Goal: Transaction & Acquisition: Purchase product/service

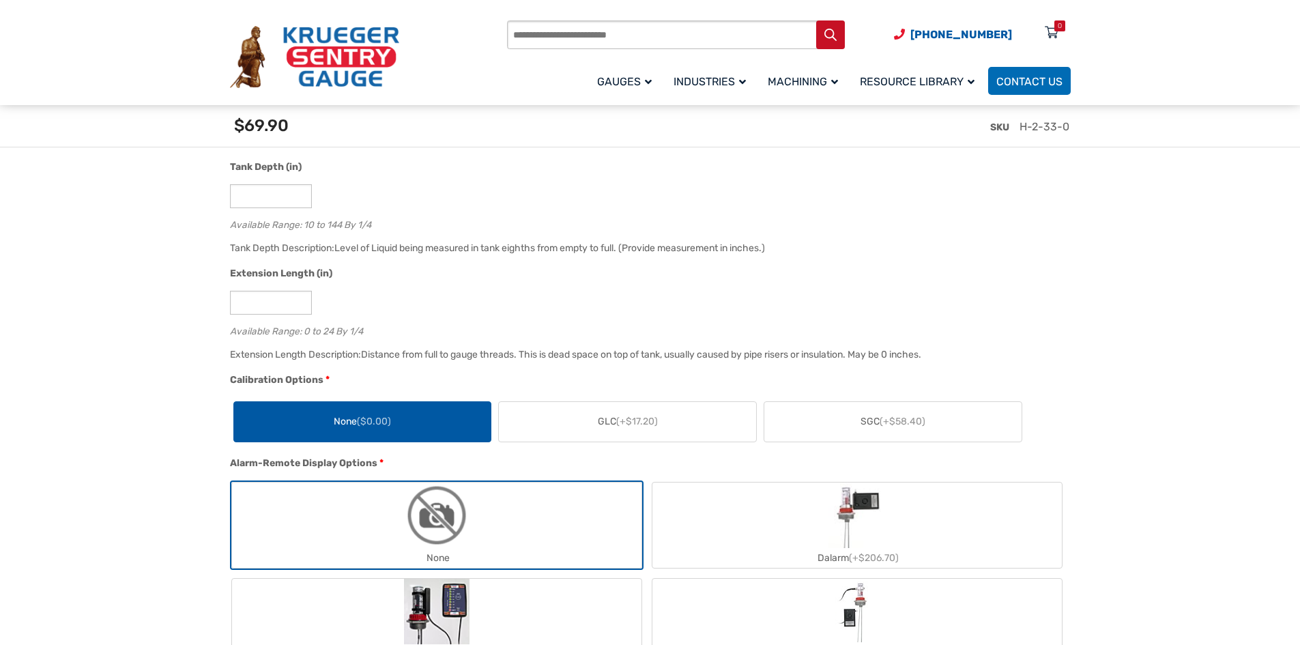
click at [605, 278] on div "Extension Length (in)" at bounding box center [647, 275] width 834 height 18
click at [800, 275] on div "Extension Length (in)" at bounding box center [647, 275] width 834 height 18
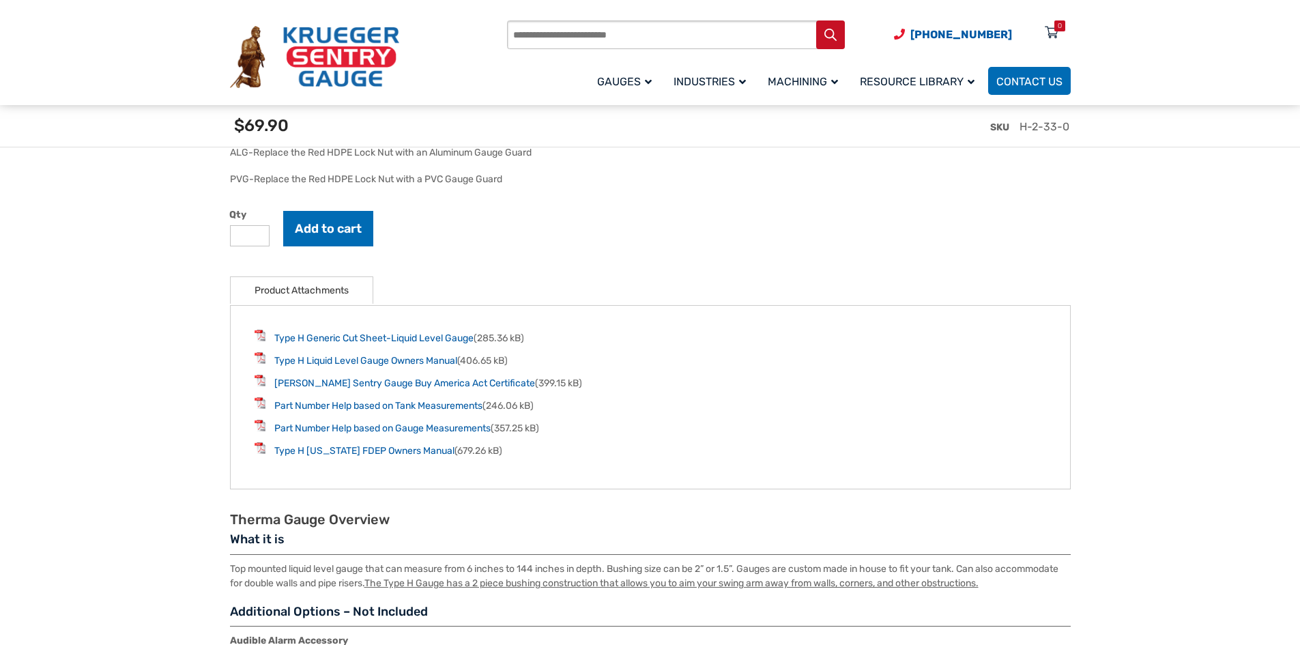
scroll to position [2253, 0]
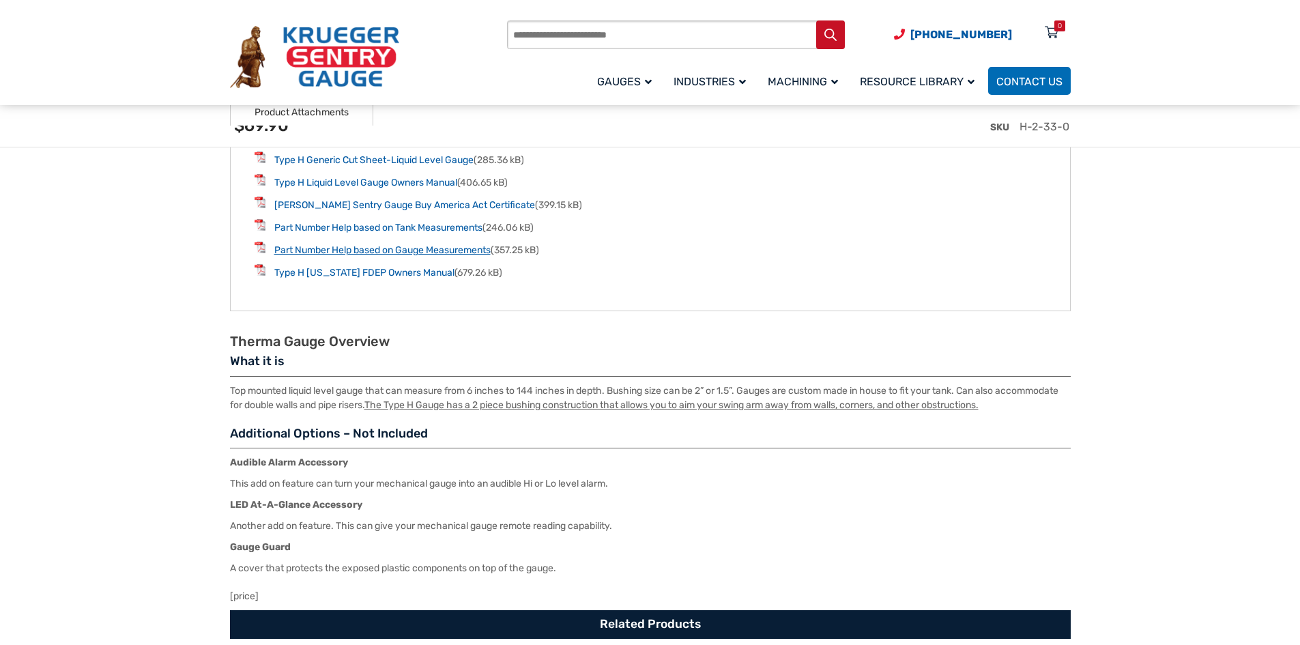
click at [432, 255] on link "Part Number Help based on Gauge Measurements" at bounding box center [382, 250] width 216 height 12
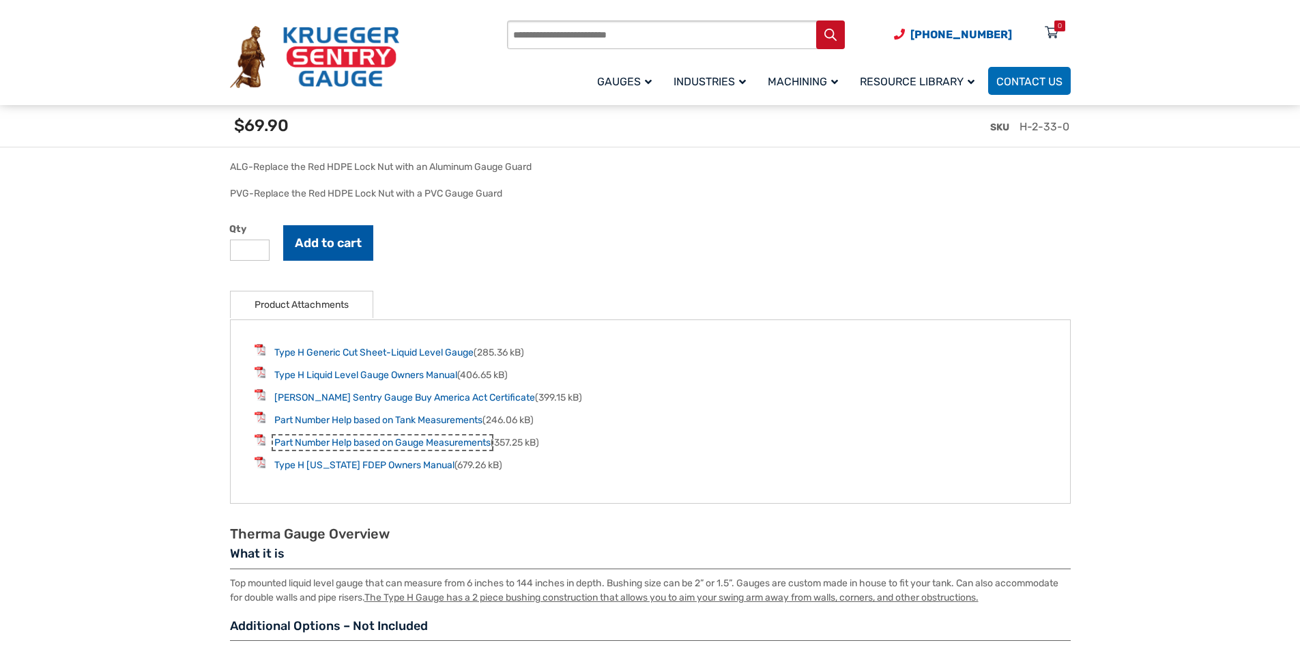
scroll to position [2048, 0]
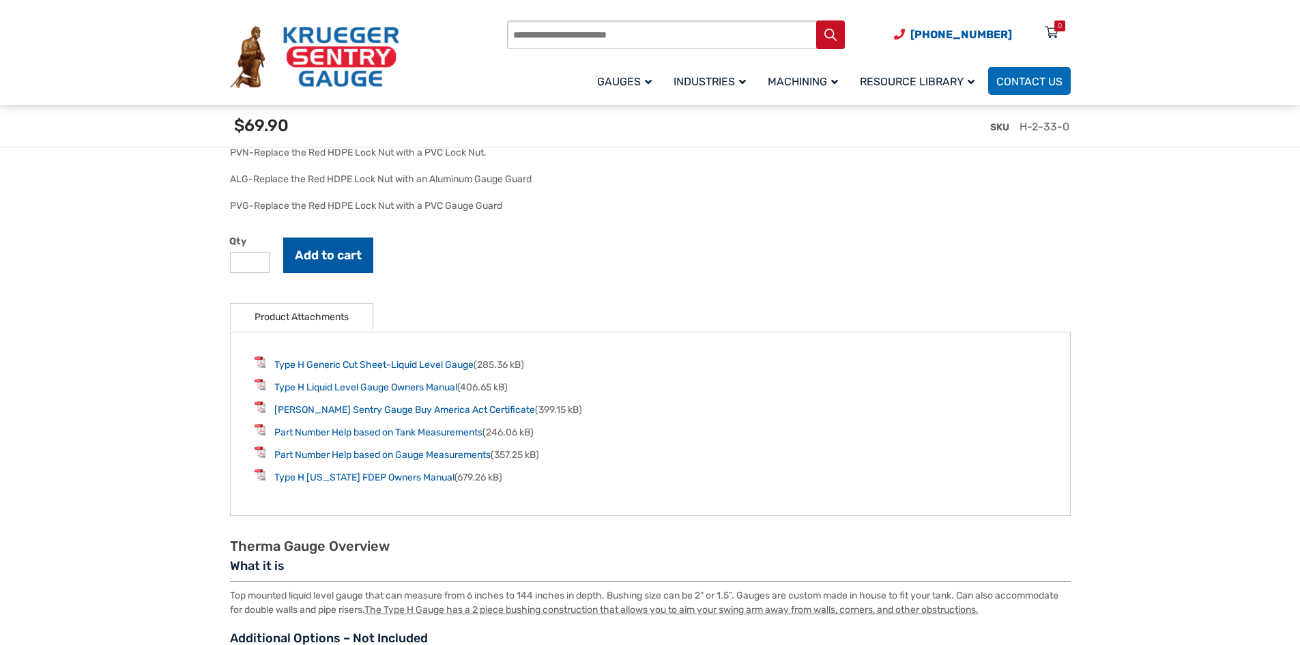
click at [352, 248] on button "Add to cart" at bounding box center [328, 255] width 90 height 35
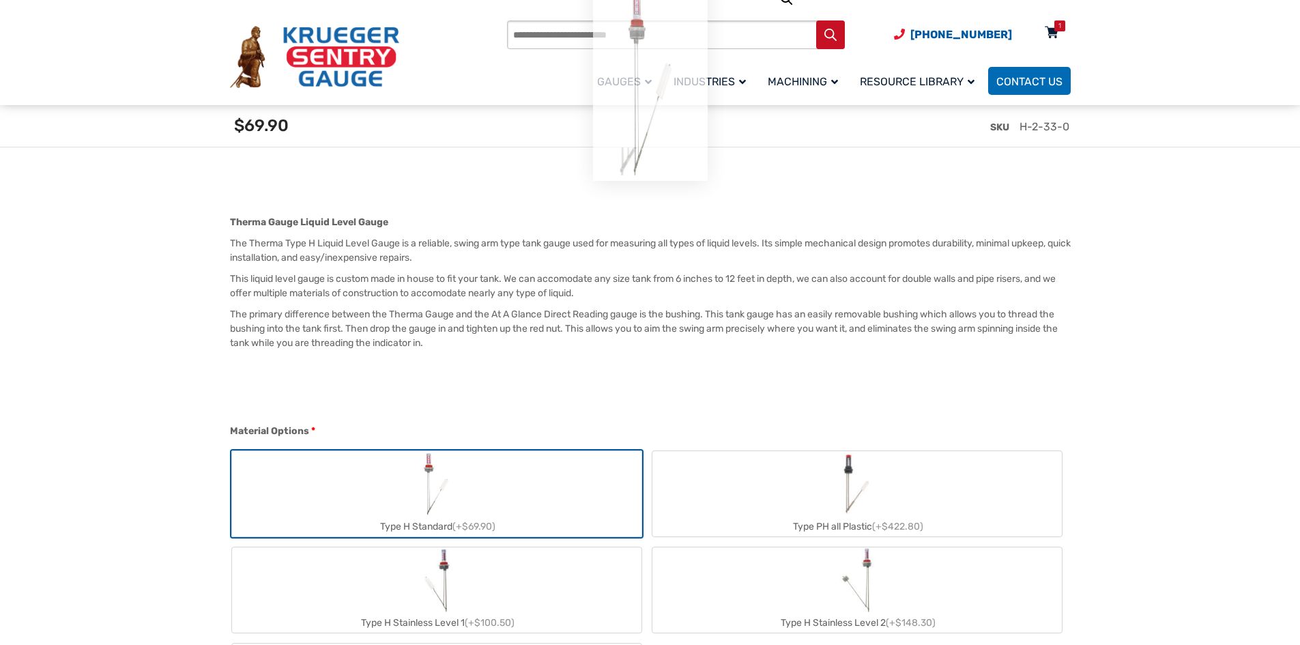
scroll to position [39, 0]
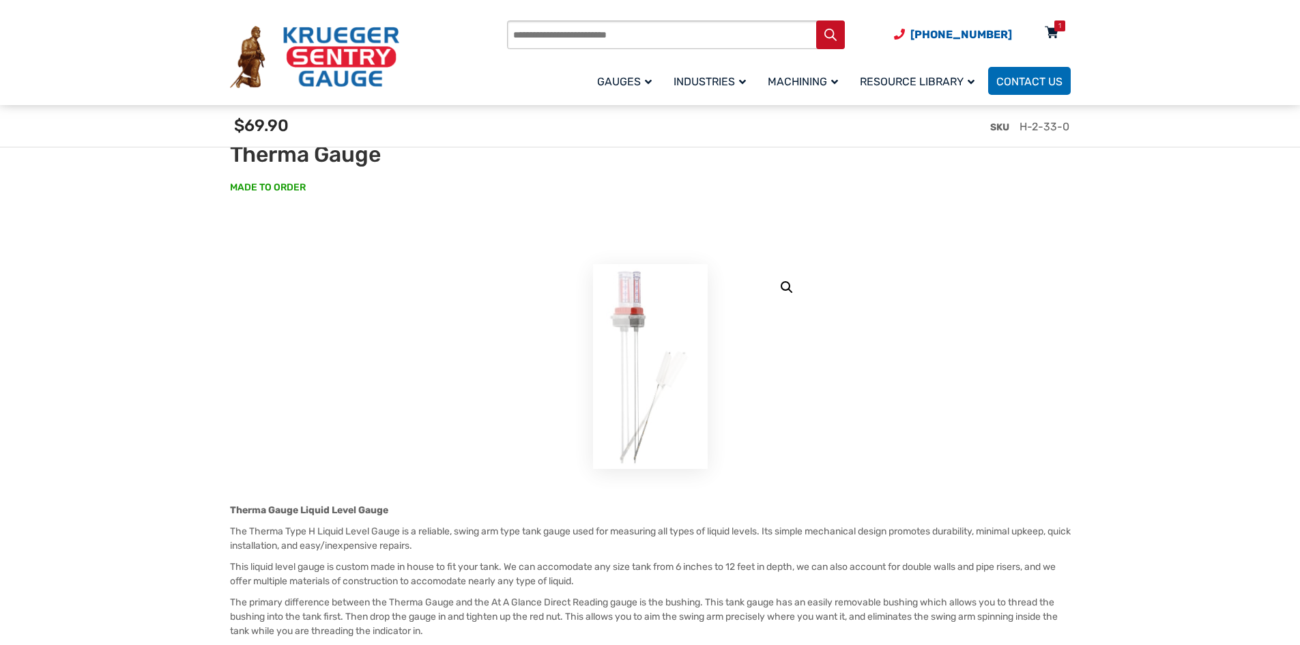
click at [1056, 31] on div "Products search (920) 434-8860 Menu 1 Menu Account Gauges Liquid Level Gauge At…" at bounding box center [651, 53] width 874 height 107
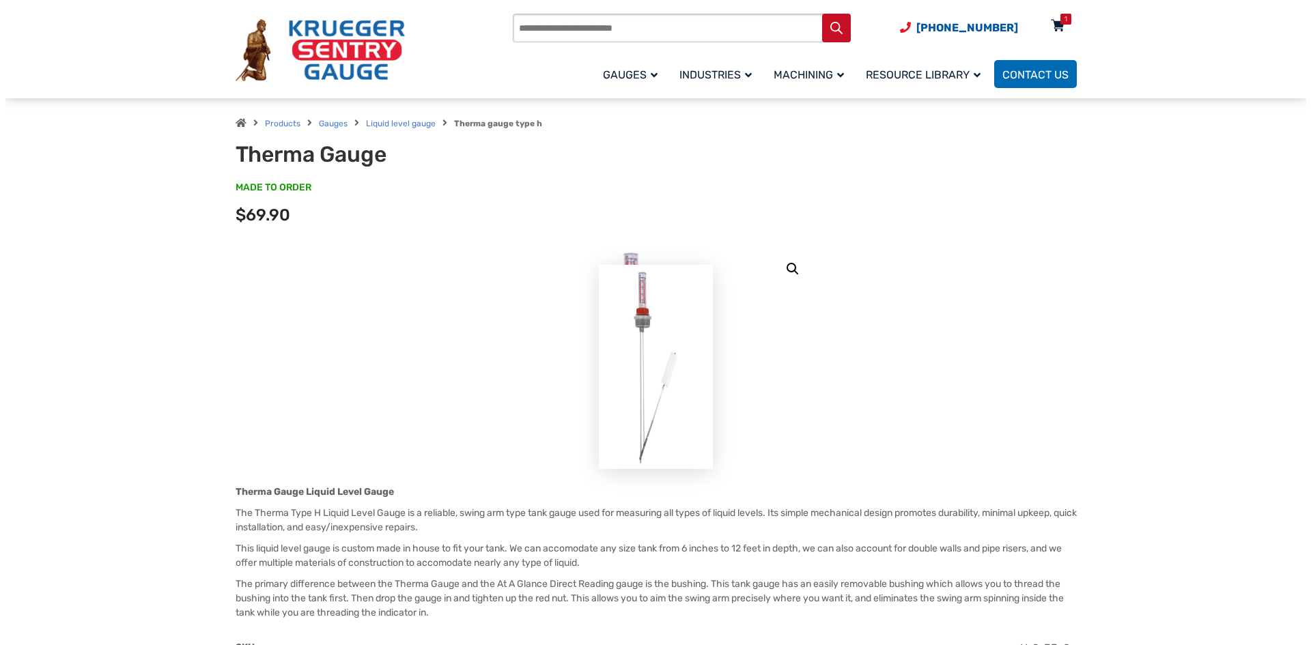
scroll to position [0, 0]
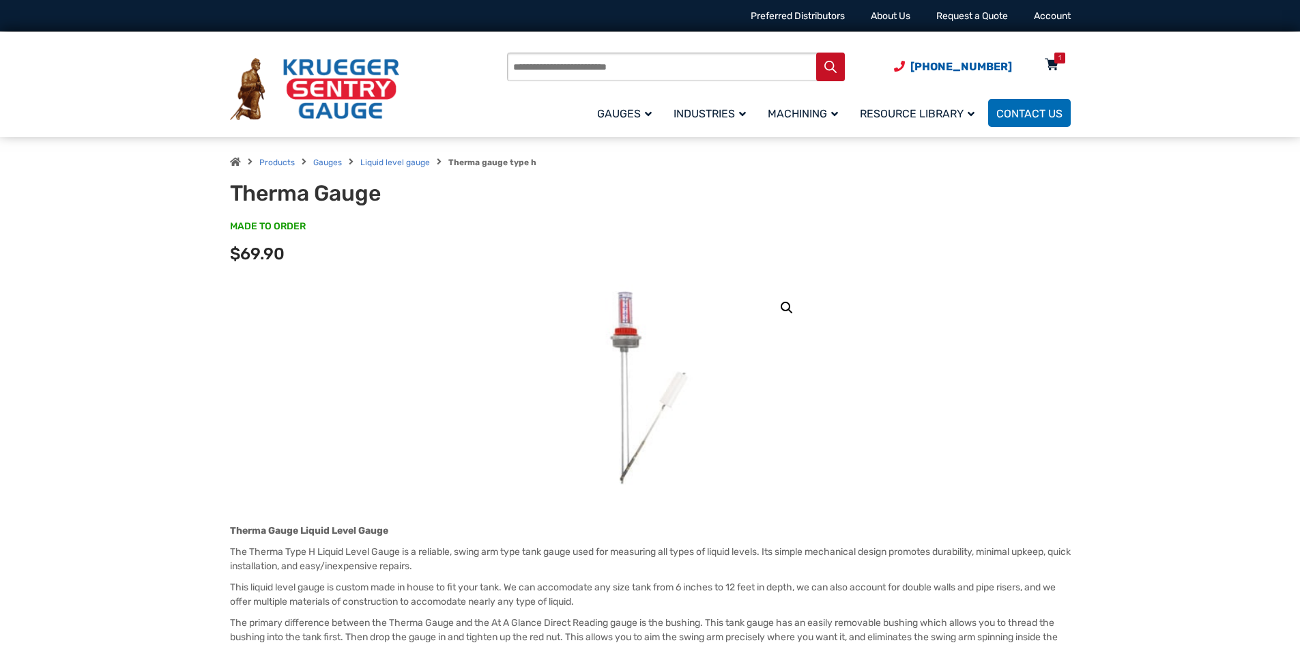
click at [1060, 62] on div "1" at bounding box center [1060, 58] width 3 height 11
click at [1057, 62] on div "1" at bounding box center [1060, 58] width 11 height 11
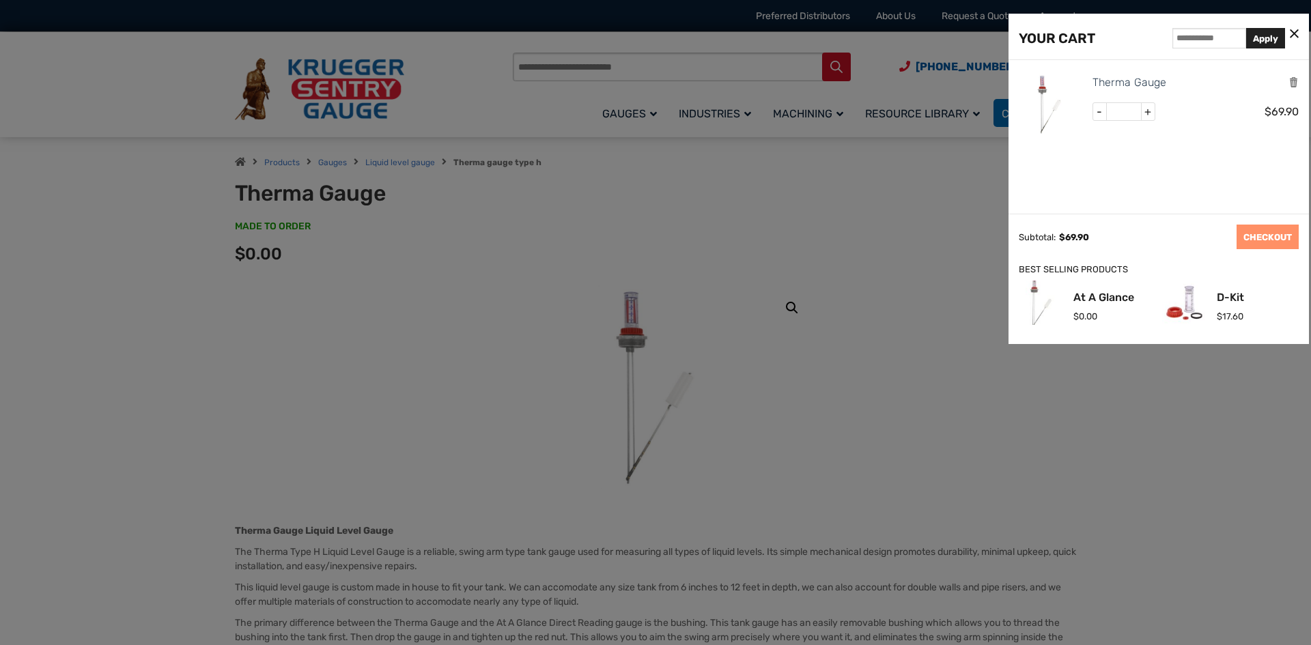
click at [870, 324] on div at bounding box center [655, 322] width 1311 height 645
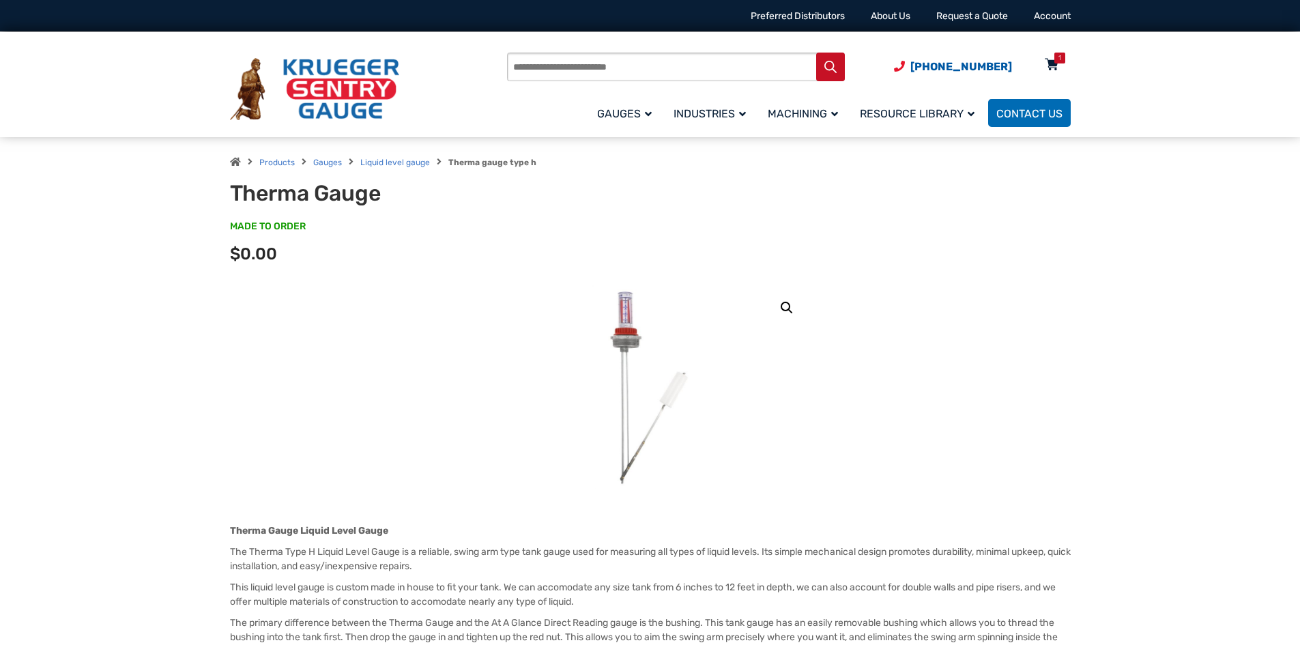
click at [1053, 62] on icon at bounding box center [1052, 66] width 14 height 22
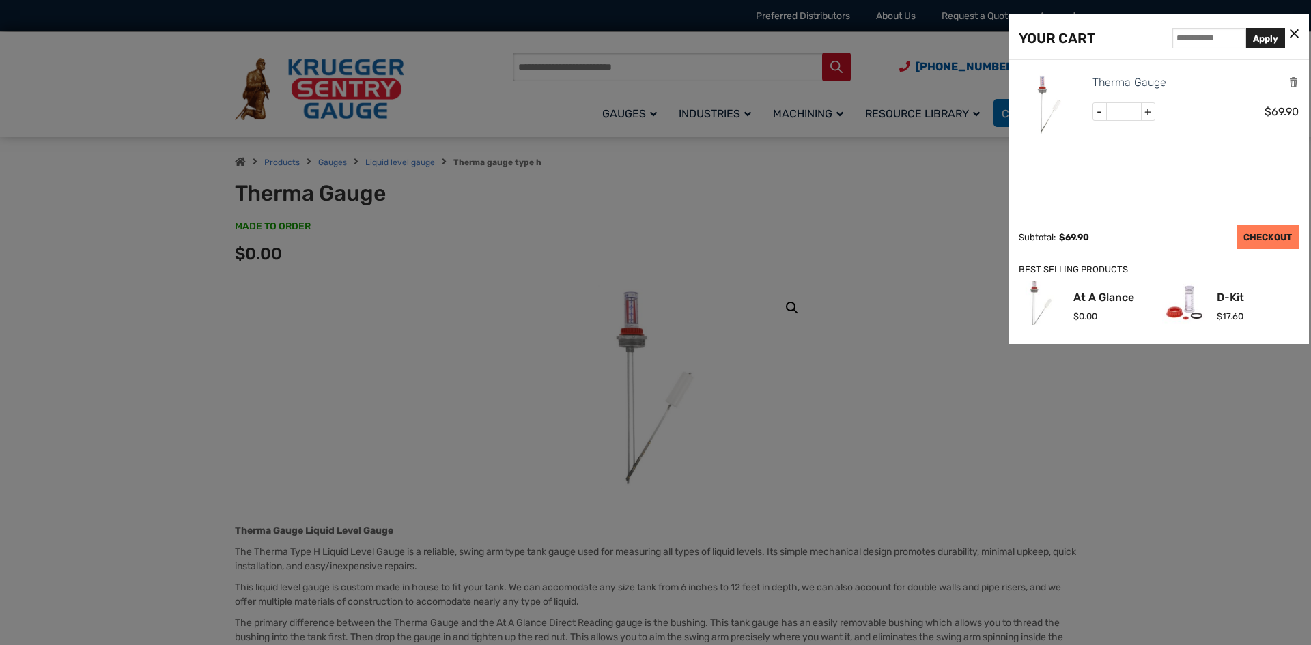
click at [1251, 235] on link "CHECKOUT" at bounding box center [1267, 237] width 62 height 25
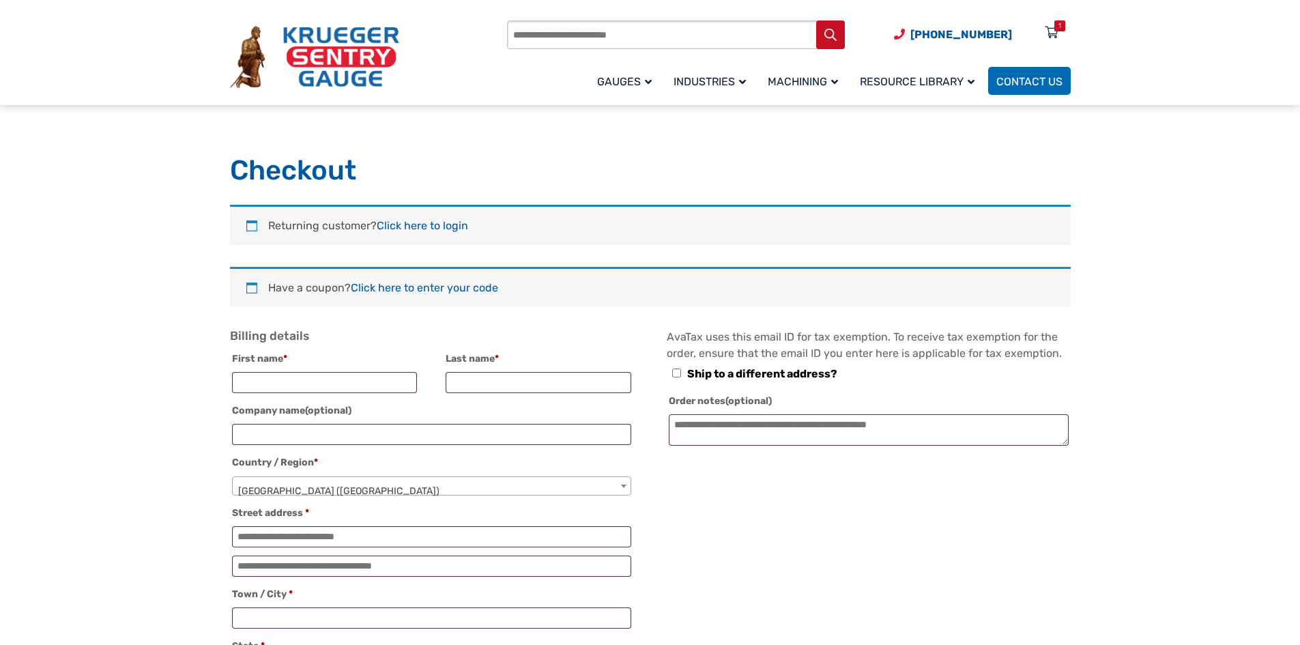
select select "**"
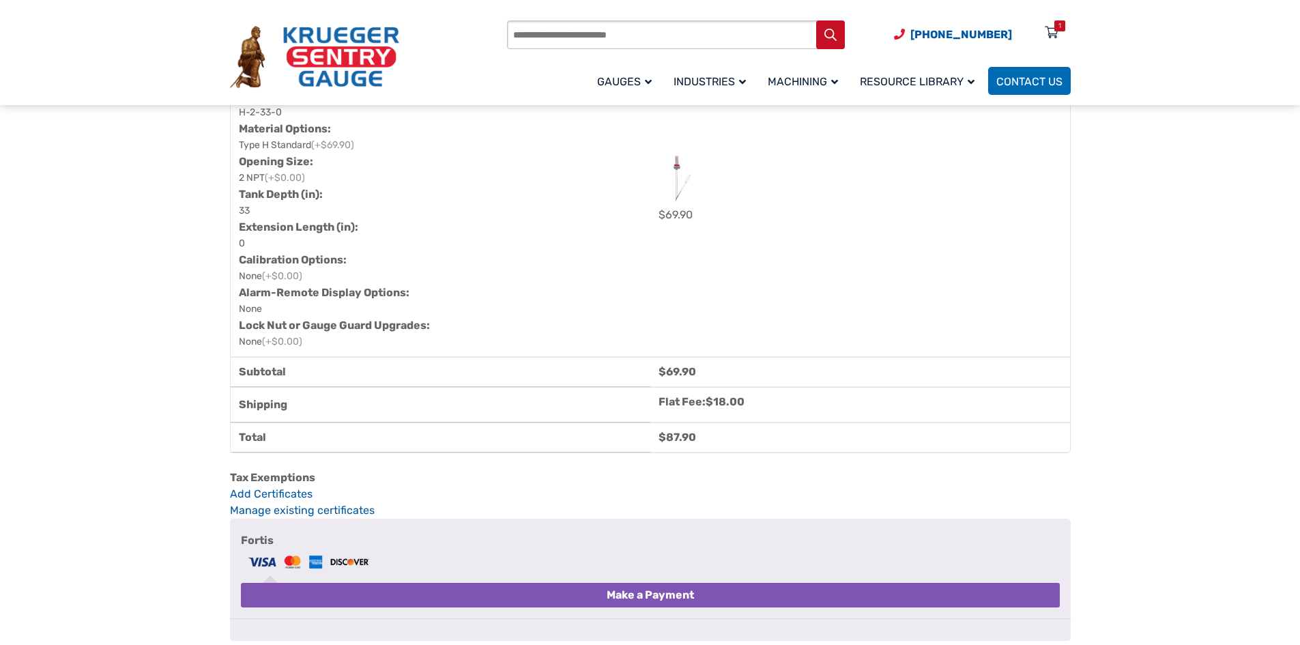
scroll to position [751, 0]
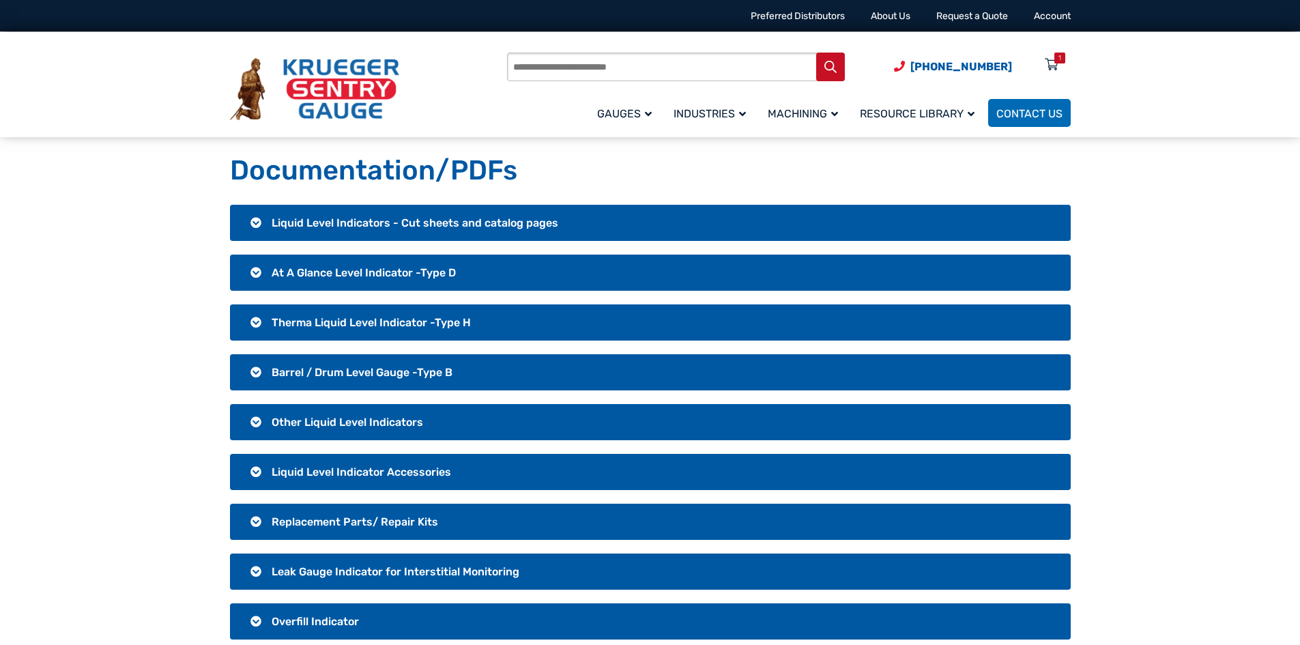
click at [377, 332] on h3 "Therma Liquid Level Indicator -Type H" at bounding box center [650, 322] width 841 height 36
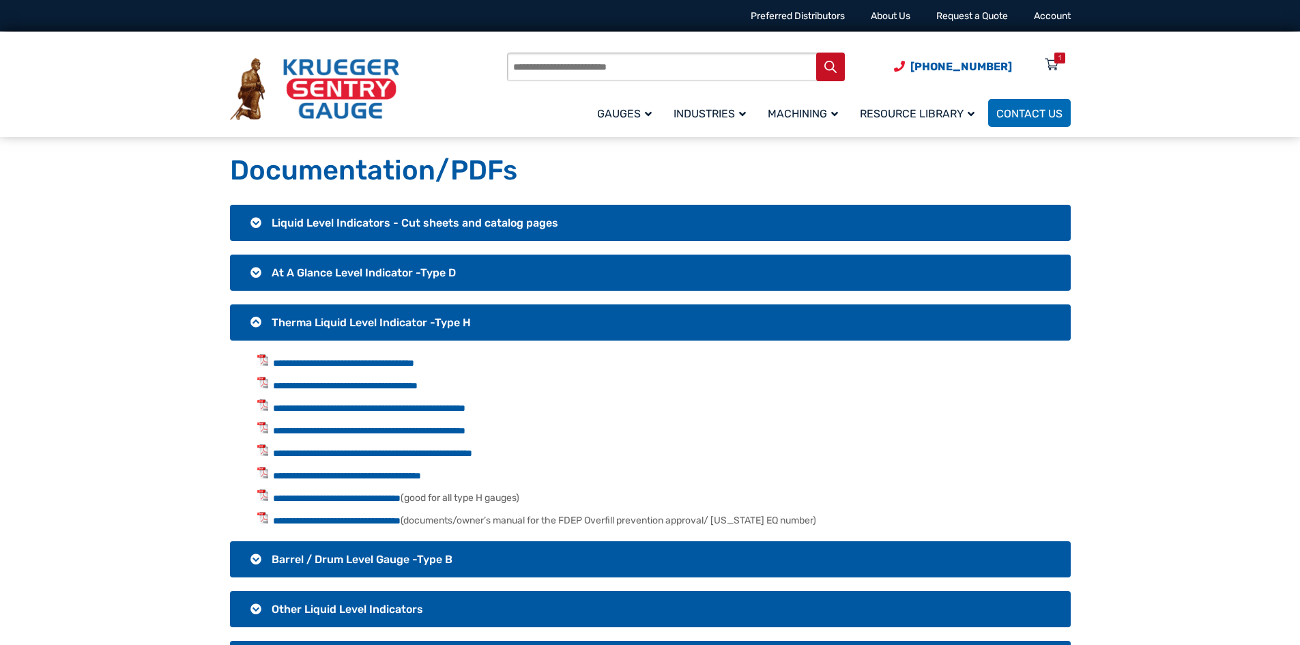
click at [408, 225] on span "Liquid Level Indicators - Cut sheets and catalog pages" at bounding box center [415, 222] width 287 height 13
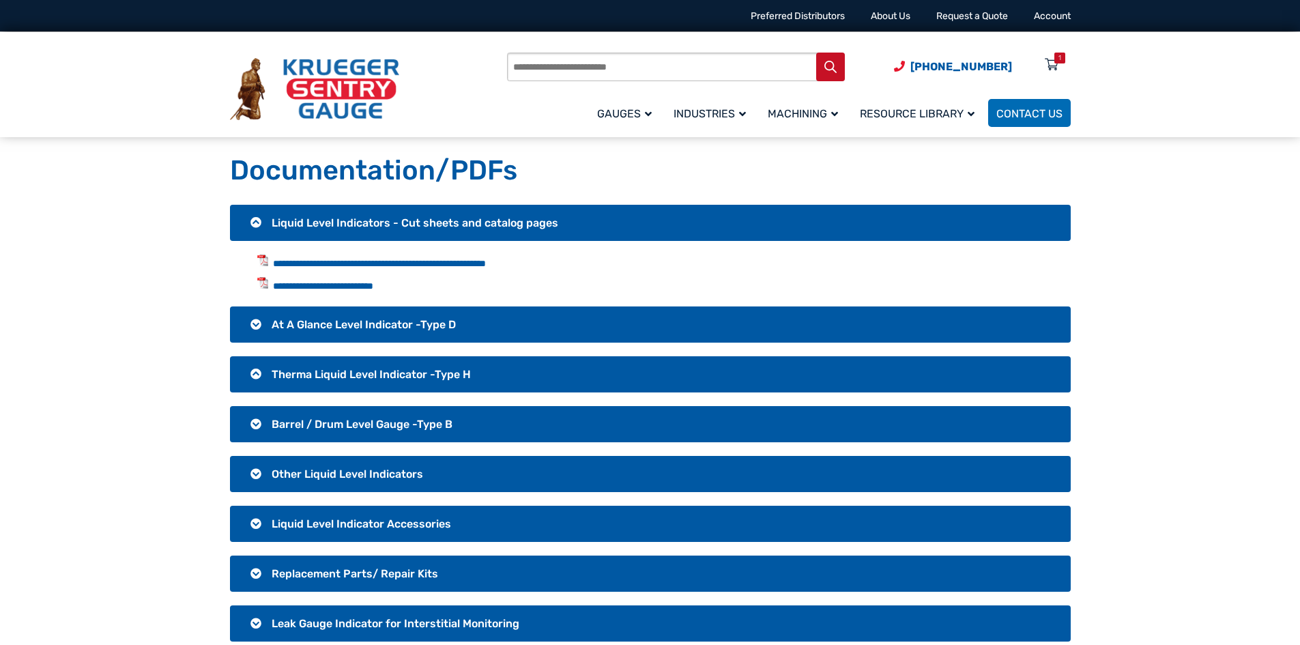
click at [408, 225] on span "Liquid Level Indicators - Cut sheets and catalog pages" at bounding box center [415, 222] width 287 height 13
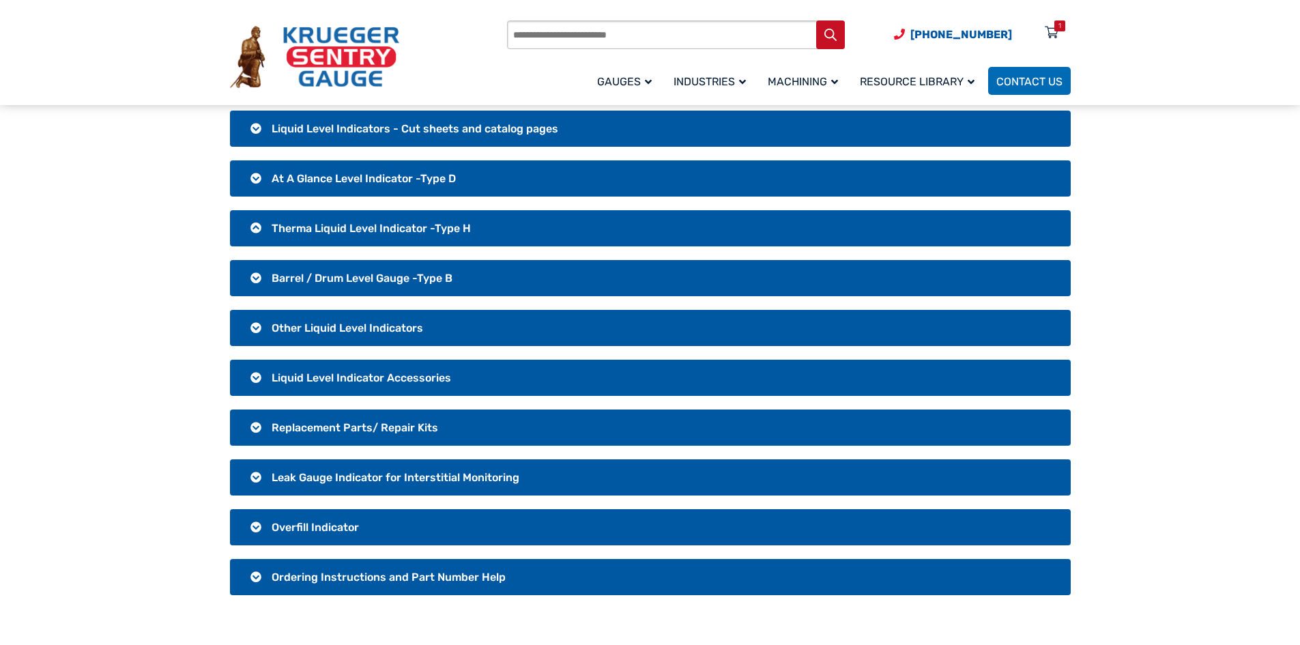
scroll to position [137, 0]
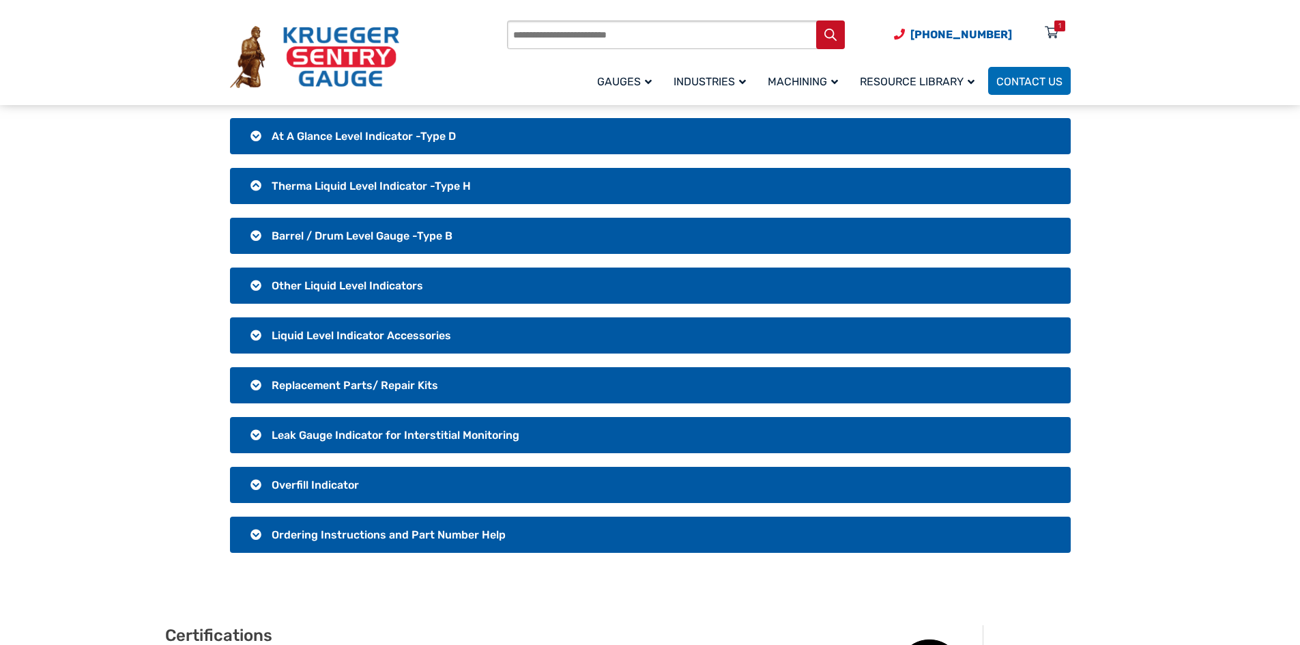
click at [365, 539] on span "Ordering Instructions and Part Number Help" at bounding box center [389, 534] width 234 height 13
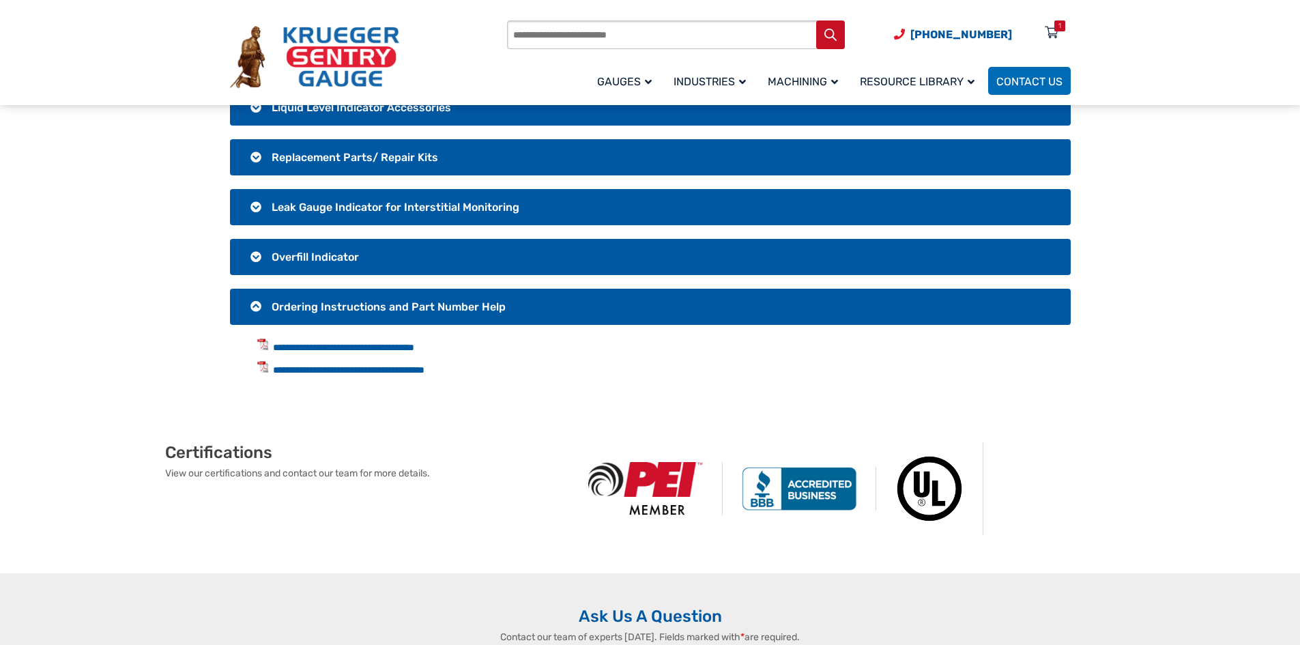
scroll to position [410, 0]
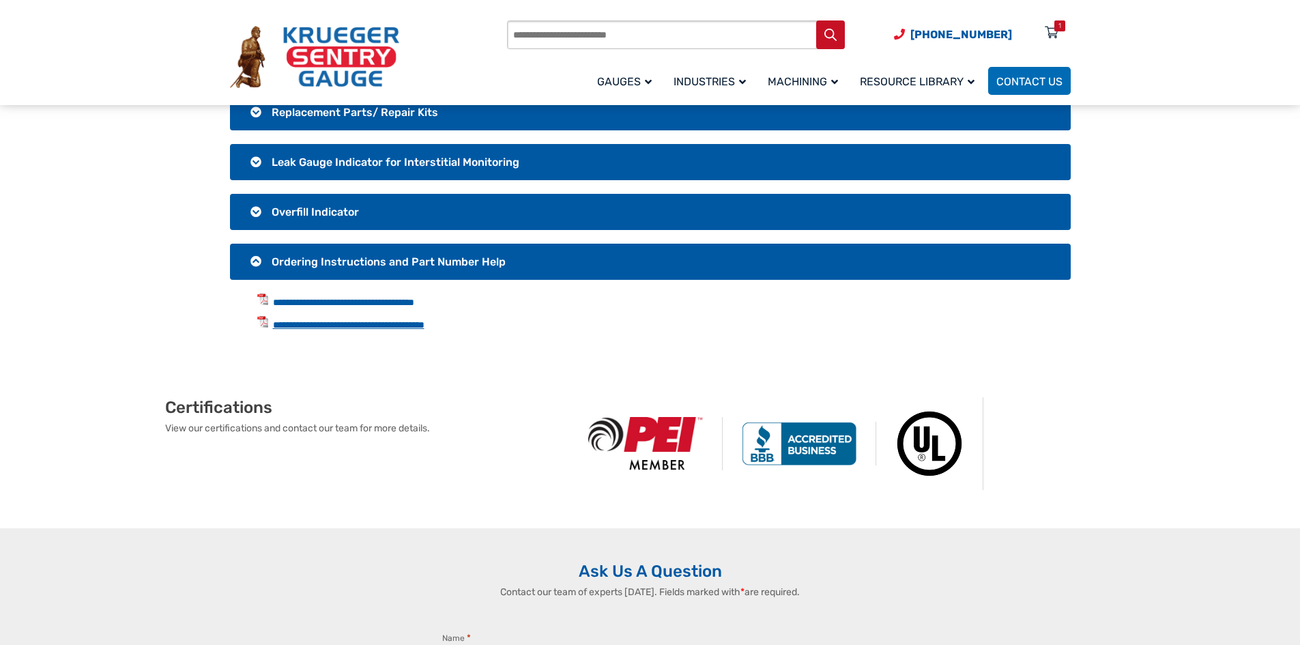
click at [395, 330] on link "**********" at bounding box center [349, 325] width 152 height 10
